Goal: Task Accomplishment & Management: Complete application form

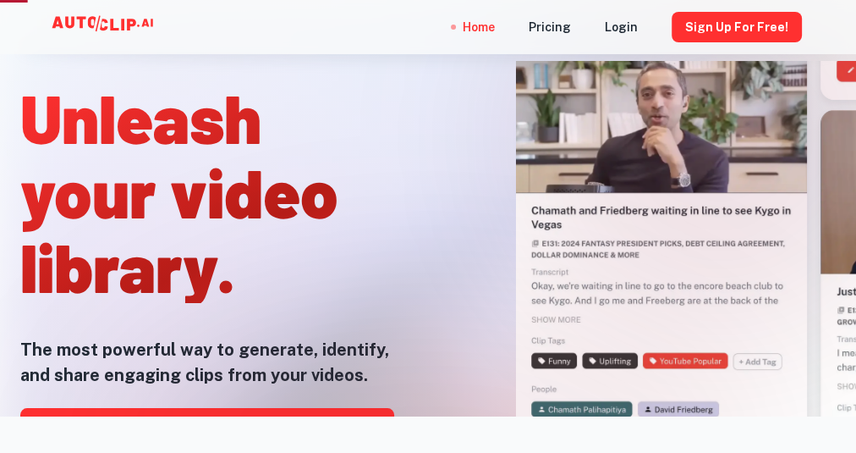
scroll to position [129, 0]
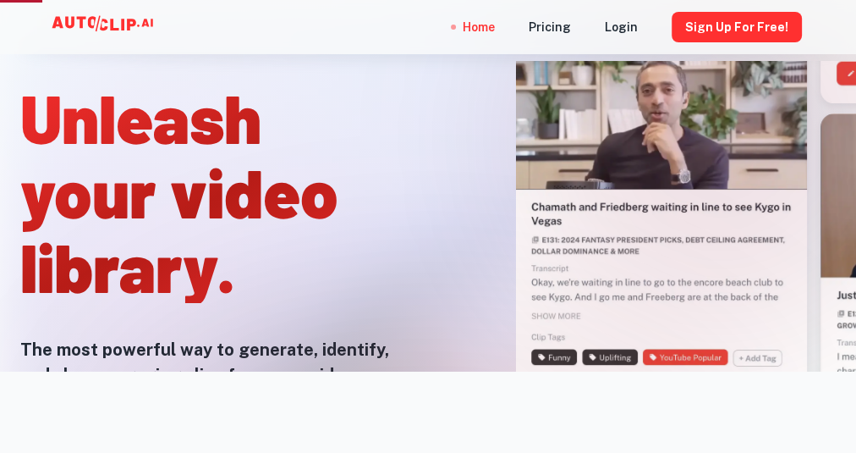
click at [407, 239] on div at bounding box center [615, 158] width 442 height 453
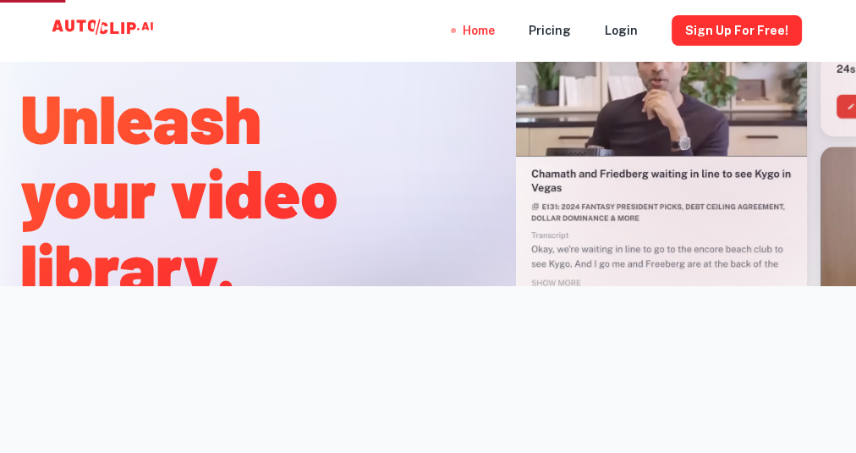
scroll to position [16, 0]
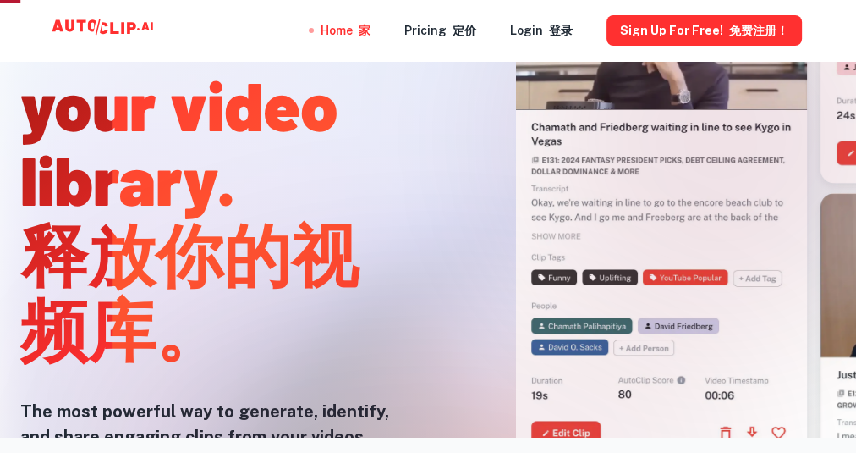
scroll to position [0, 0]
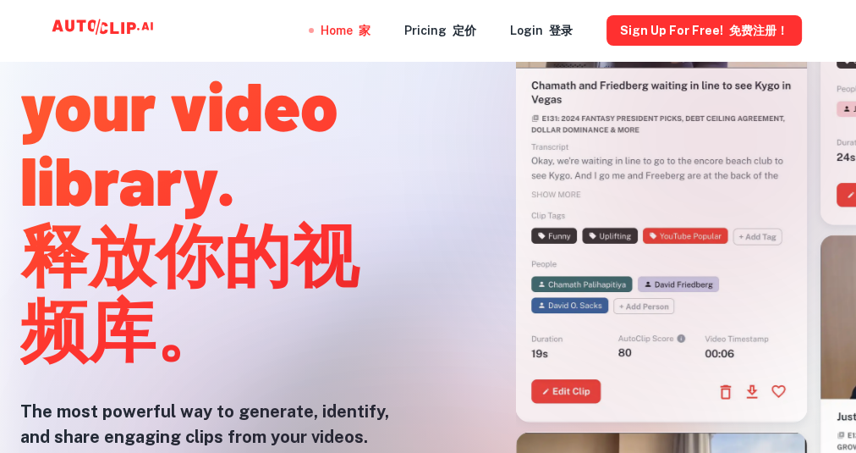
scroll to position [146, 0]
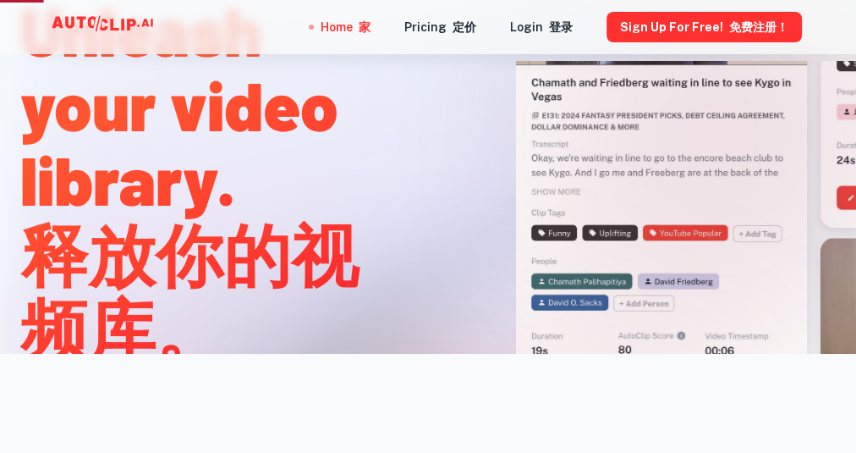
click at [490, 201] on div at bounding box center [615, 158] width 442 height 453
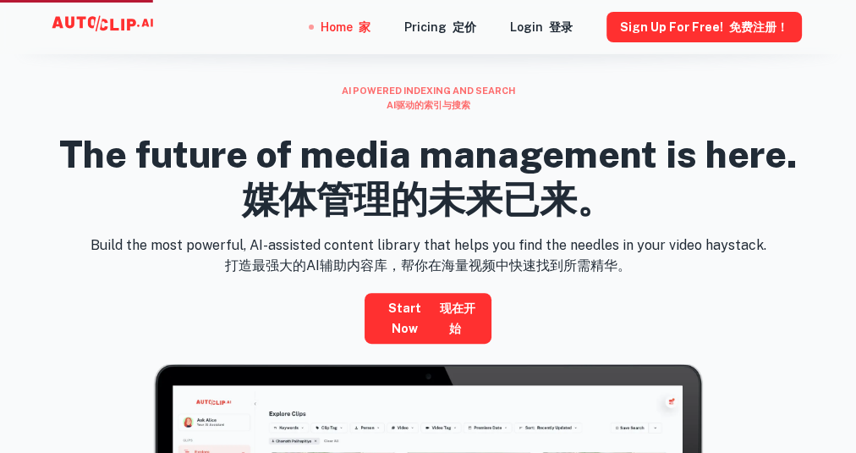
scroll to position [654, 0]
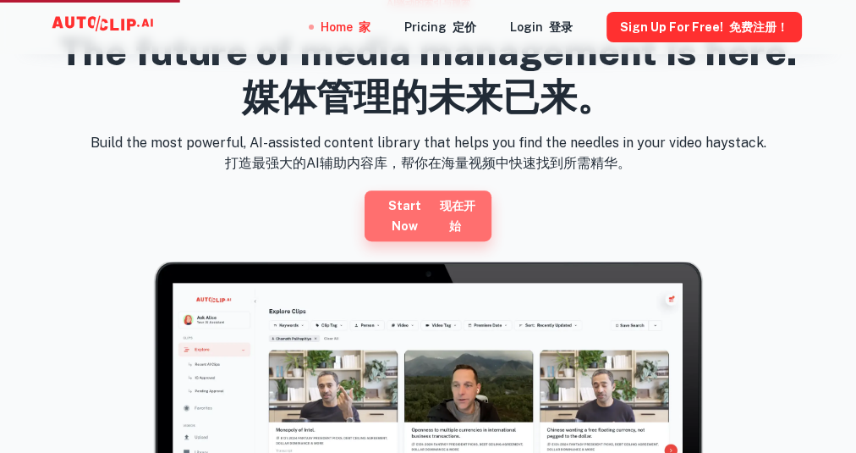
click at [460, 206] on font "现在开始" at bounding box center [458, 216] width 36 height 34
